Goal: Task Accomplishment & Management: Complete application form

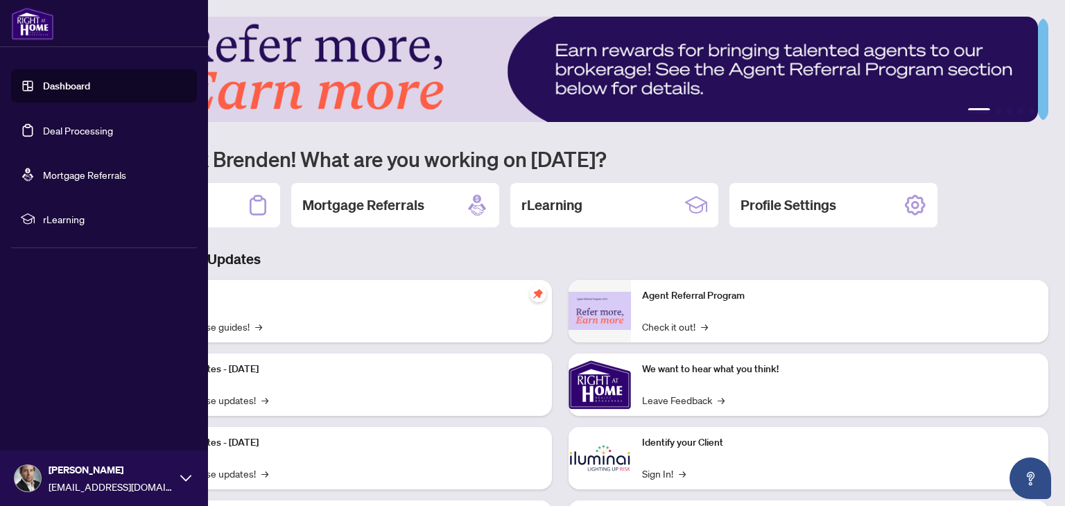
click at [43, 92] on link "Dashboard" at bounding box center [66, 86] width 47 height 12
click at [48, 132] on link "Deal Processing" at bounding box center [78, 130] width 70 height 12
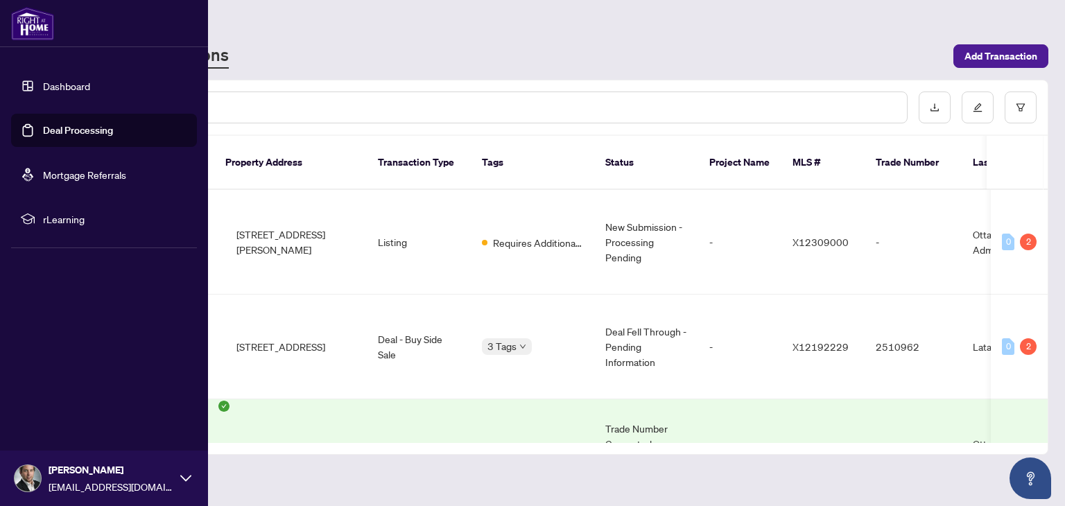
click at [48, 132] on link "Deal Processing" at bounding box center [78, 130] width 70 height 12
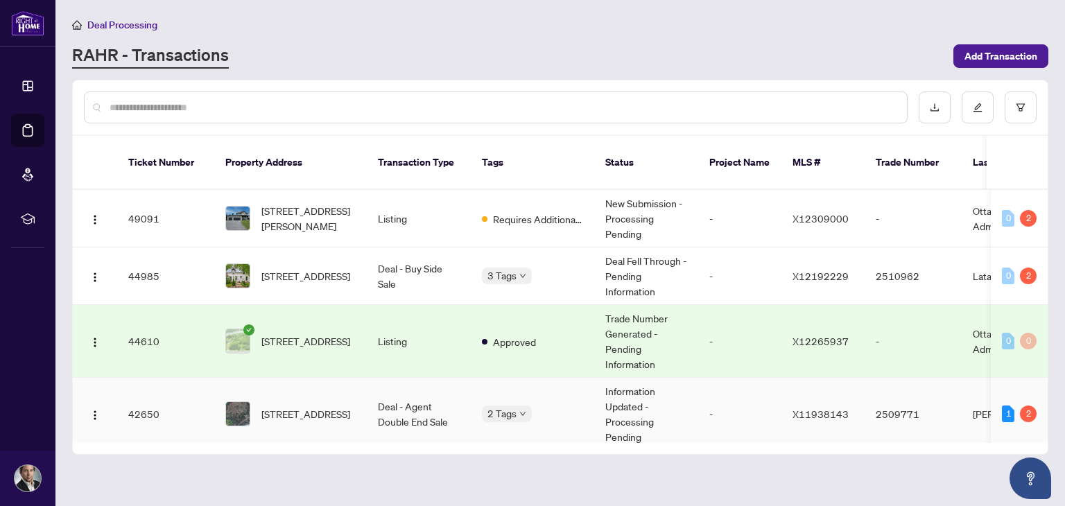
click at [413, 392] on td "Deal - Agent Double End Sale" at bounding box center [419, 414] width 104 height 73
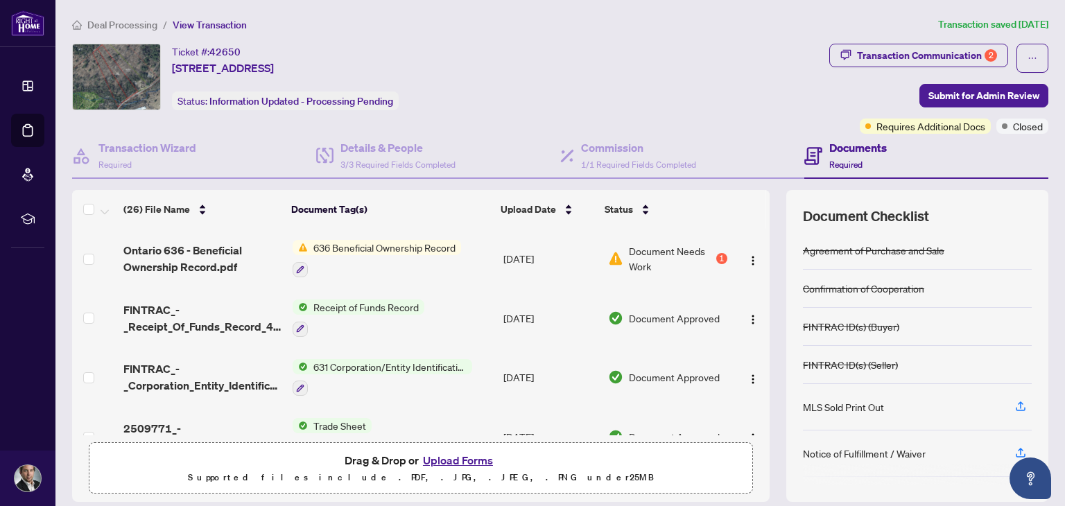
click at [344, 248] on span "636 Beneficial Ownership Record" at bounding box center [384, 247] width 153 height 15
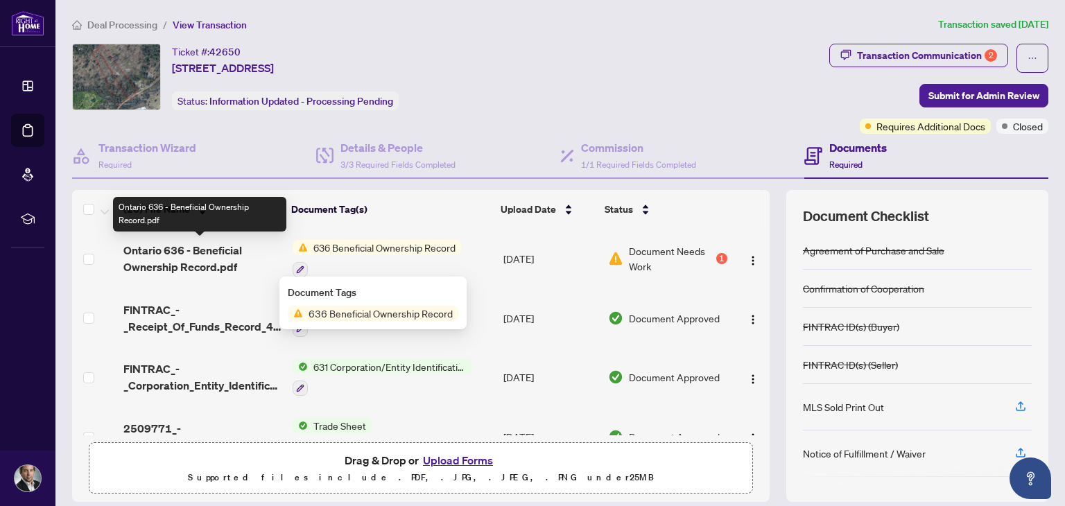
click at [211, 250] on span "Ontario 636 - Beneficial Ownership Record.pdf" at bounding box center [201, 258] width 157 height 33
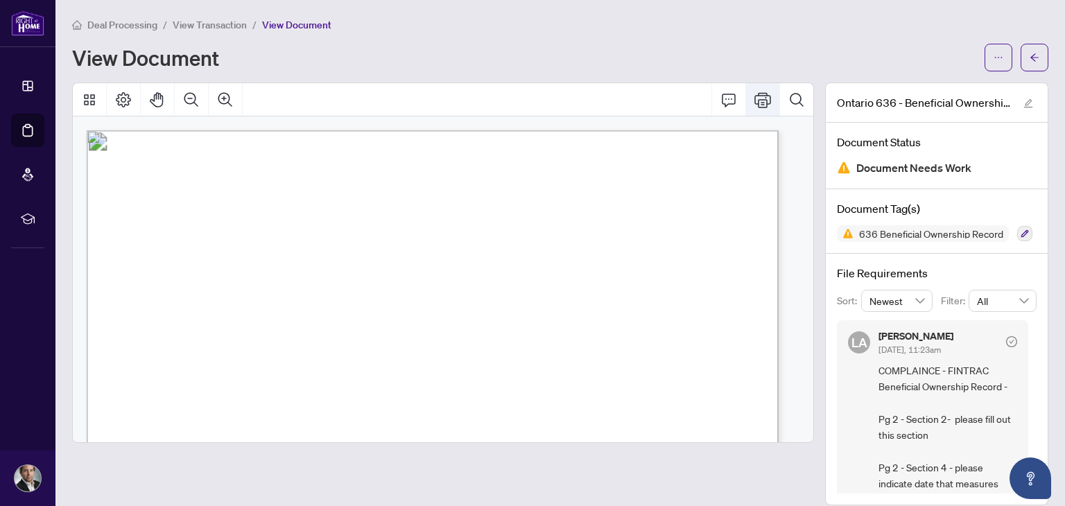
click at [756, 98] on icon "Print" at bounding box center [762, 99] width 17 height 15
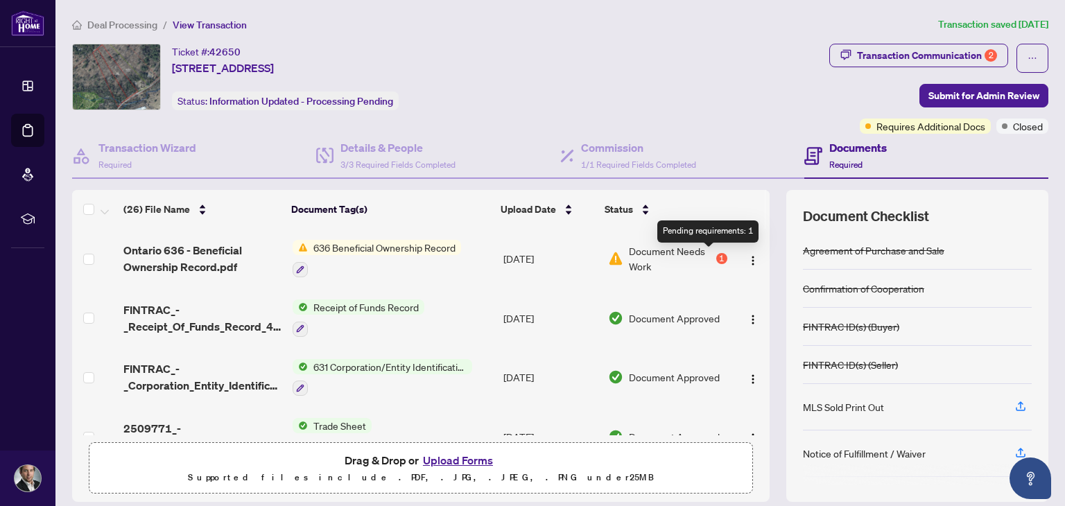
click at [716, 256] on div "1" at bounding box center [721, 258] width 11 height 11
click at [454, 458] on button "Upload Forms" at bounding box center [458, 460] width 78 height 18
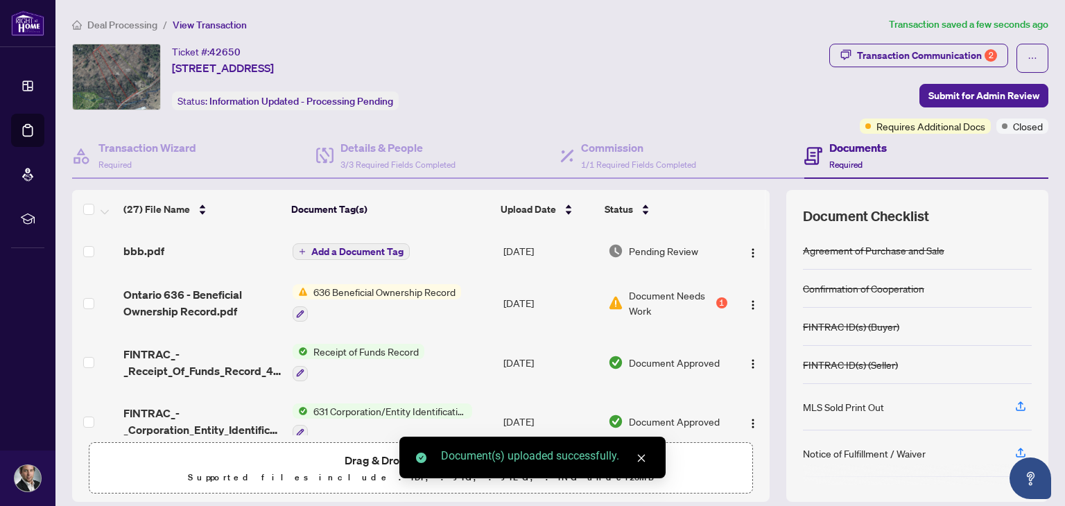
click at [367, 247] on span "Add a Document Tag" at bounding box center [357, 252] width 92 height 10
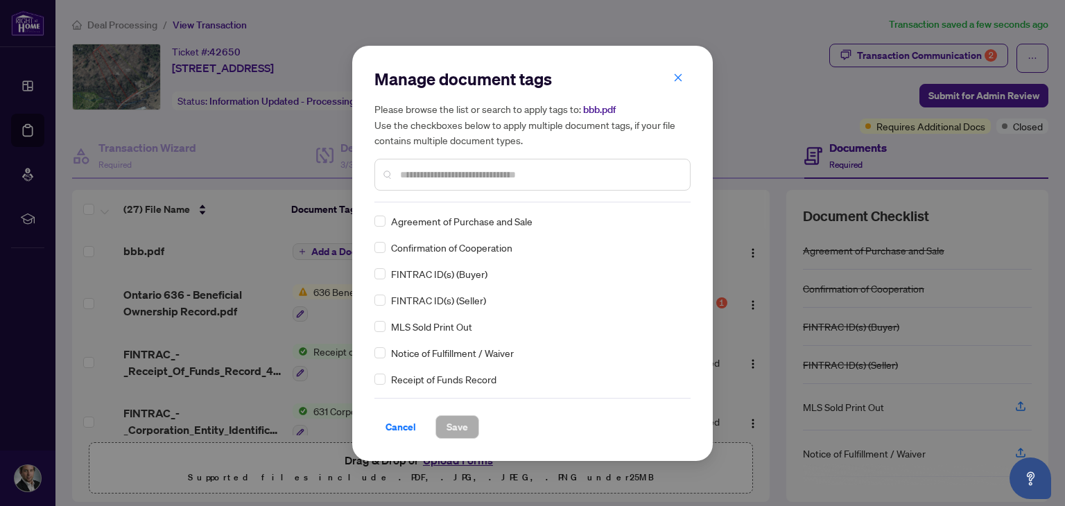
click at [519, 176] on input "text" at bounding box center [539, 174] width 279 height 15
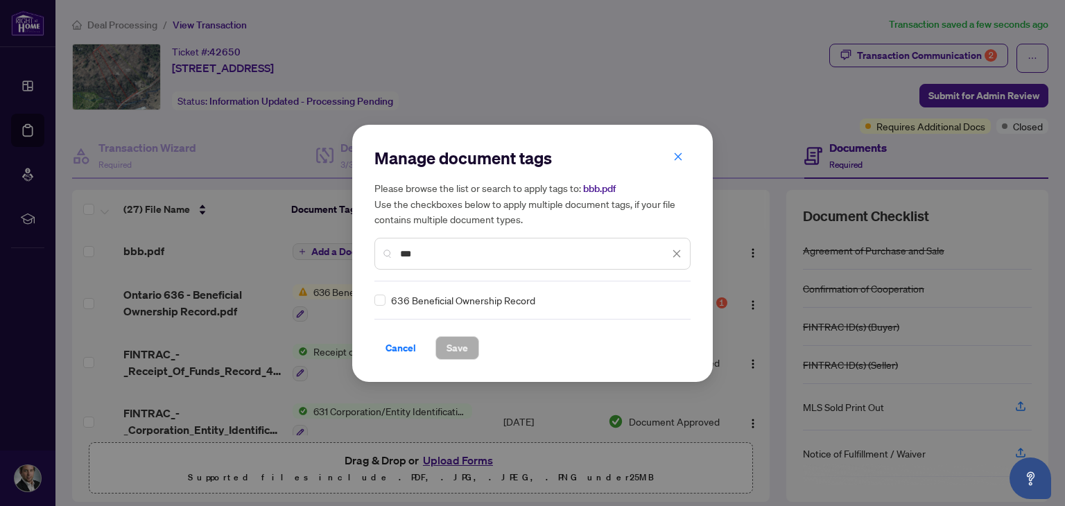
type input "***"
click at [451, 344] on span "Save" at bounding box center [456, 348] width 21 height 22
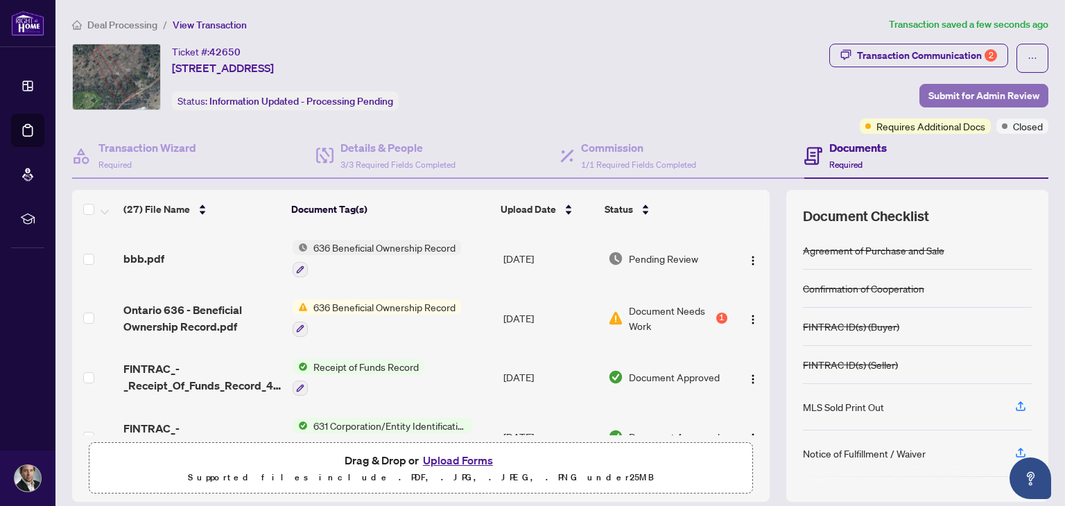
click at [968, 96] on span "Submit for Admin Review" at bounding box center [983, 96] width 111 height 22
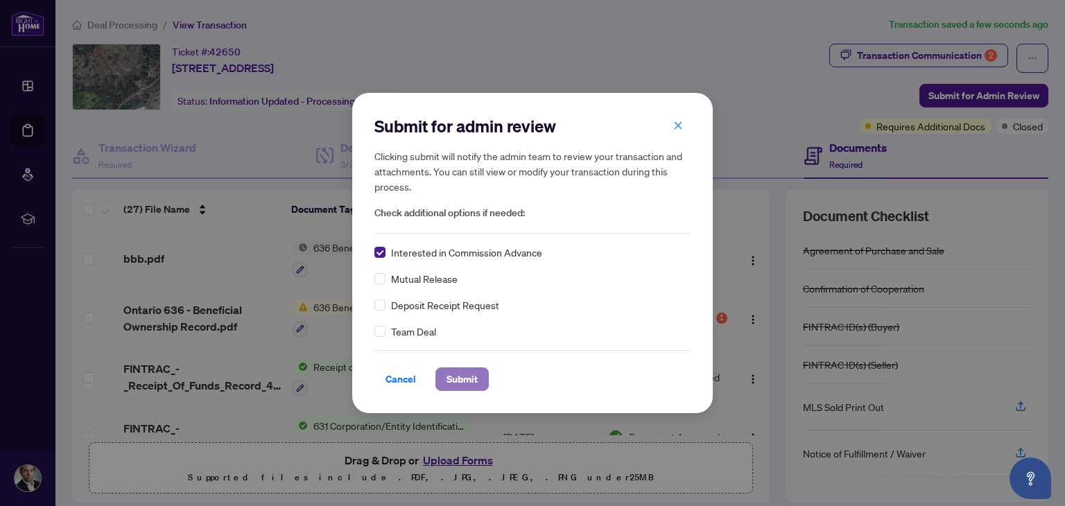
click at [462, 379] on span "Submit" at bounding box center [461, 379] width 31 height 22
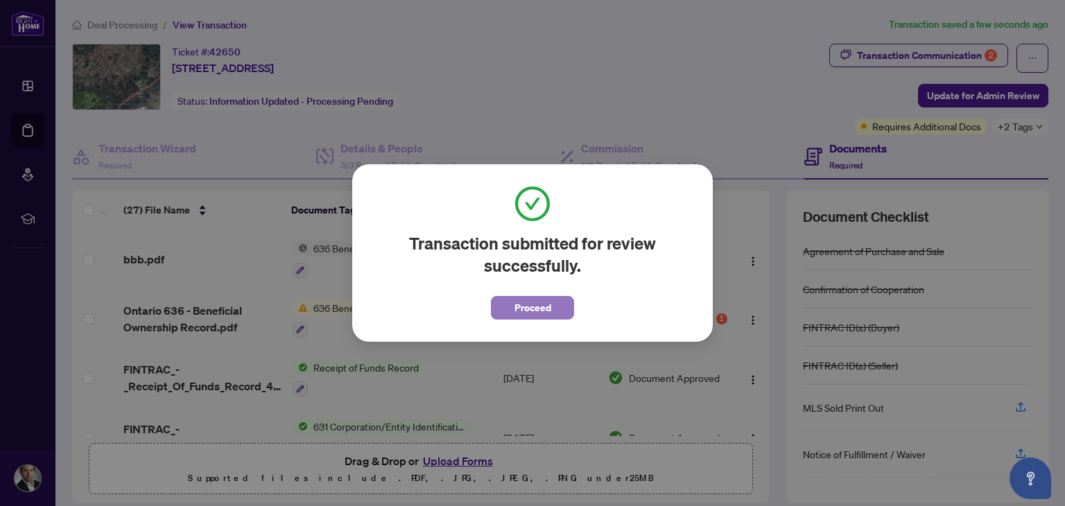
click at [525, 311] on span "Proceed" at bounding box center [532, 308] width 37 height 22
